Goal: Use online tool/utility: Utilize a website feature to perform a specific function

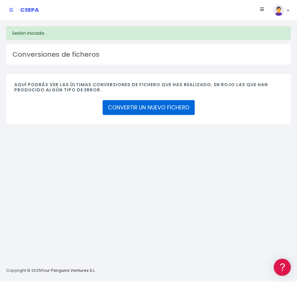
click at [123, 104] on link "CONVERTIR UN NUEVO FICHERO" at bounding box center [149, 107] width 92 height 15
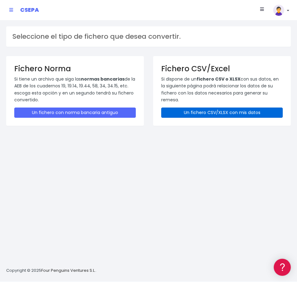
click at [229, 114] on link "Un fichero CSV/XLSX con mis datos" at bounding box center [222, 113] width 122 height 10
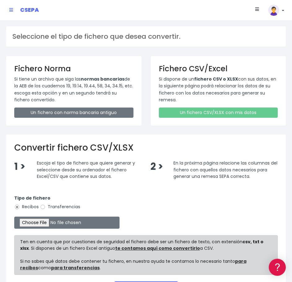
click at [51, 205] on label "Transferencias" at bounding box center [60, 207] width 40 height 7
click at [46, 205] on input "Transferencias" at bounding box center [43, 207] width 6 height 6
radio input "true"
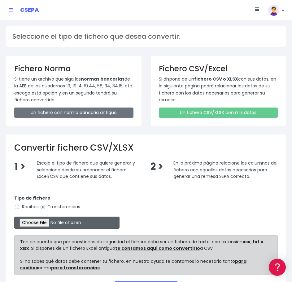
click at [42, 220] on input "file" at bounding box center [66, 223] width 105 height 12
type input "C:\fakepath\SEPA FILE 225 PR 091825.xlsx"
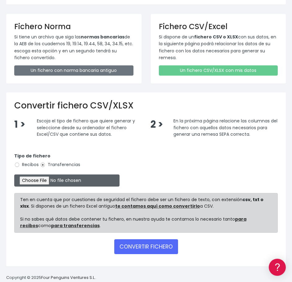
scroll to position [48, 0]
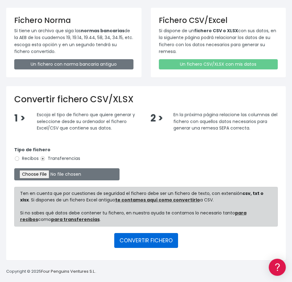
click at [127, 245] on button "CONVERTIR FICHERO" at bounding box center [146, 240] width 64 height 15
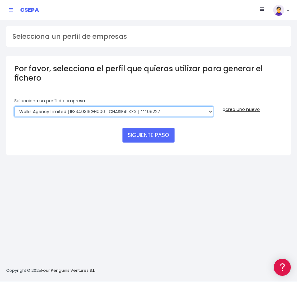
click at [193, 111] on select "Walks Agency Limited | IE3340316GH000 | CHASIE4LXXX | ***09227 Devour Spain SL …" at bounding box center [113, 111] width 199 height 11
click at [14, 106] on select "Walks Agency Limited | IE3340316GH000 | CHASIE4LXXX | ***09227 Devour Spain SL …" at bounding box center [113, 111] width 199 height 11
click at [206, 107] on select "Walks Agency Limited | IE3340316GH000 | CHASIE4LXXX | ***09227 Devour Spain SL …" at bounding box center [113, 111] width 199 height 11
select select "1820"
click at [14, 106] on select "Walks Agency Limited | IE3340316GH000 | CHASIE4LXXX | ***09227 Devour Spain SL …" at bounding box center [113, 111] width 199 height 11
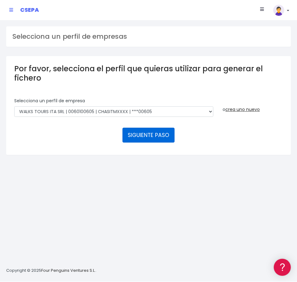
click at [165, 133] on button "SIGUIENTE PASO" at bounding box center [148, 135] width 52 height 15
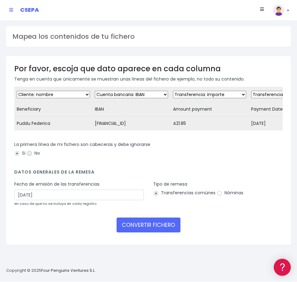
click at [31, 156] on input "No" at bounding box center [30, 154] width 6 height 6
radio input "true"
click at [18, 156] on input "Si" at bounding box center [17, 154] width 6 height 6
radio input "true"
click at [217, 196] on input "Nóminas" at bounding box center [220, 194] width 6 height 6
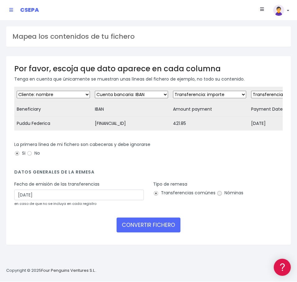
radio input "true"
click at [138, 232] on button "CONVERTIR FICHERO" at bounding box center [149, 225] width 64 height 15
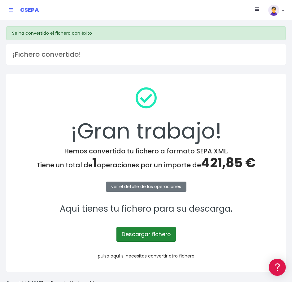
click at [131, 237] on link "Descargar fichero" at bounding box center [147, 234] width 60 height 15
